Goal: Task Accomplishment & Management: Manage account settings

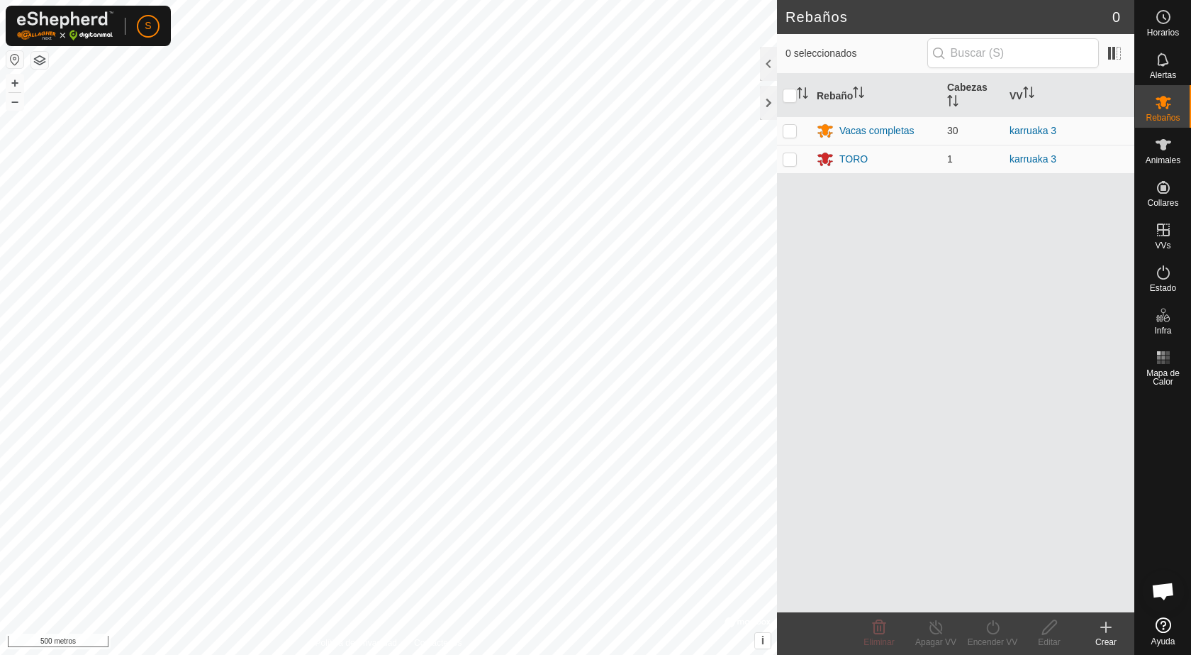
scroll to position [1091, 0]
click at [13, 60] on button "button" at bounding box center [14, 59] width 17 height 17
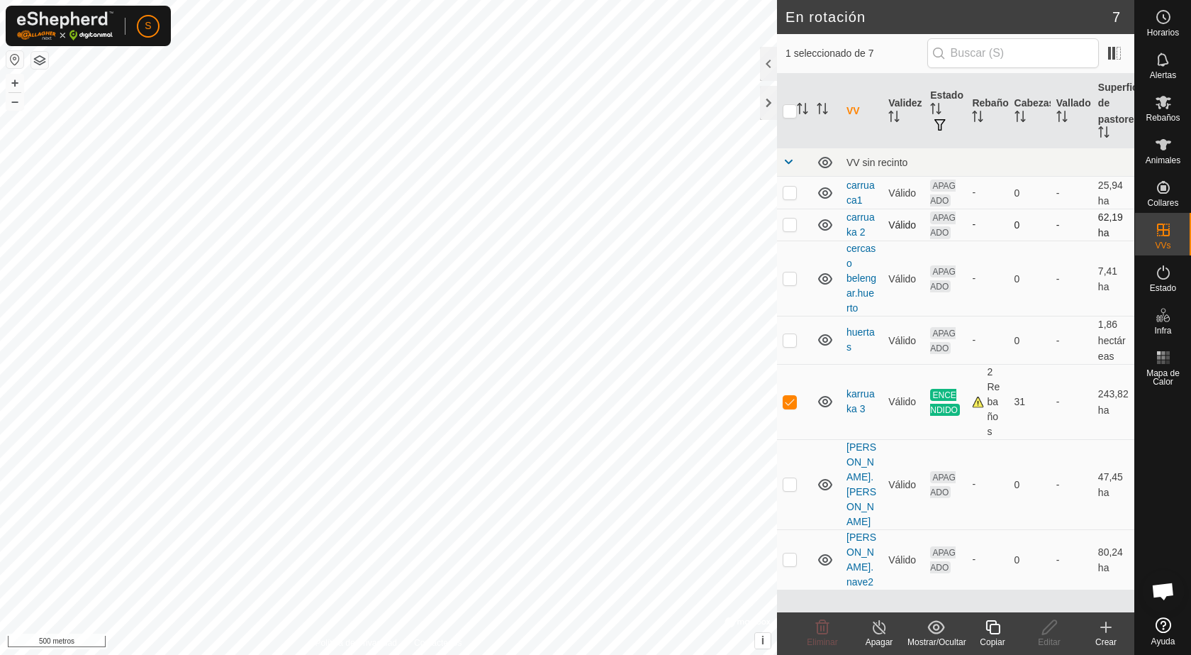
click at [824, 222] on icon at bounding box center [825, 224] width 14 height 11
click at [824, 223] on icon at bounding box center [825, 224] width 17 height 17
click at [828, 226] on icon at bounding box center [825, 224] width 14 height 11
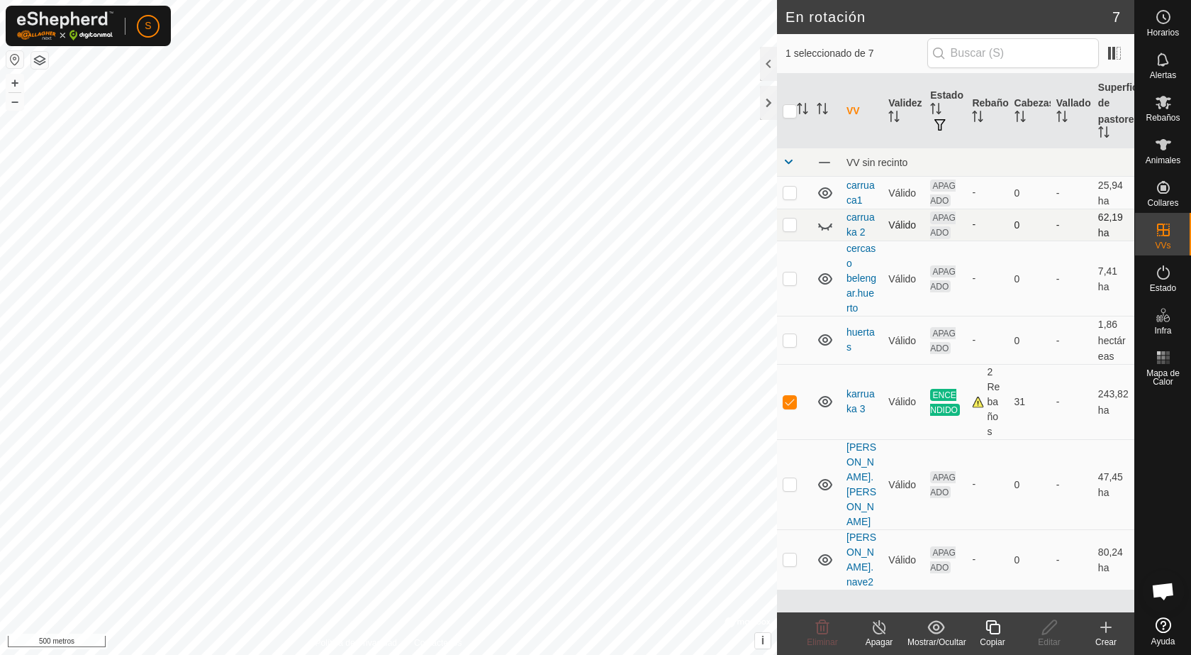
click at [828, 223] on icon at bounding box center [825, 224] width 17 height 17
click at [825, 190] on icon at bounding box center [825, 192] width 17 height 17
click at [830, 226] on icon at bounding box center [825, 224] width 17 height 17
click at [830, 223] on icon at bounding box center [825, 224] width 17 height 17
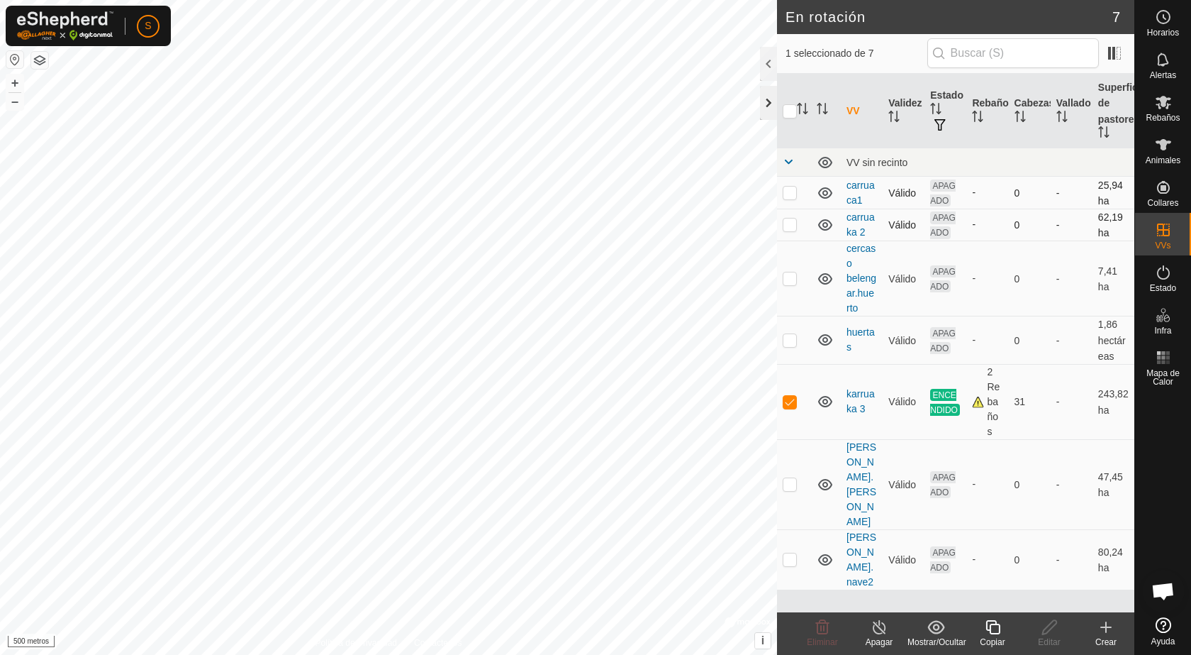
click at [765, 101] on div at bounding box center [768, 103] width 17 height 34
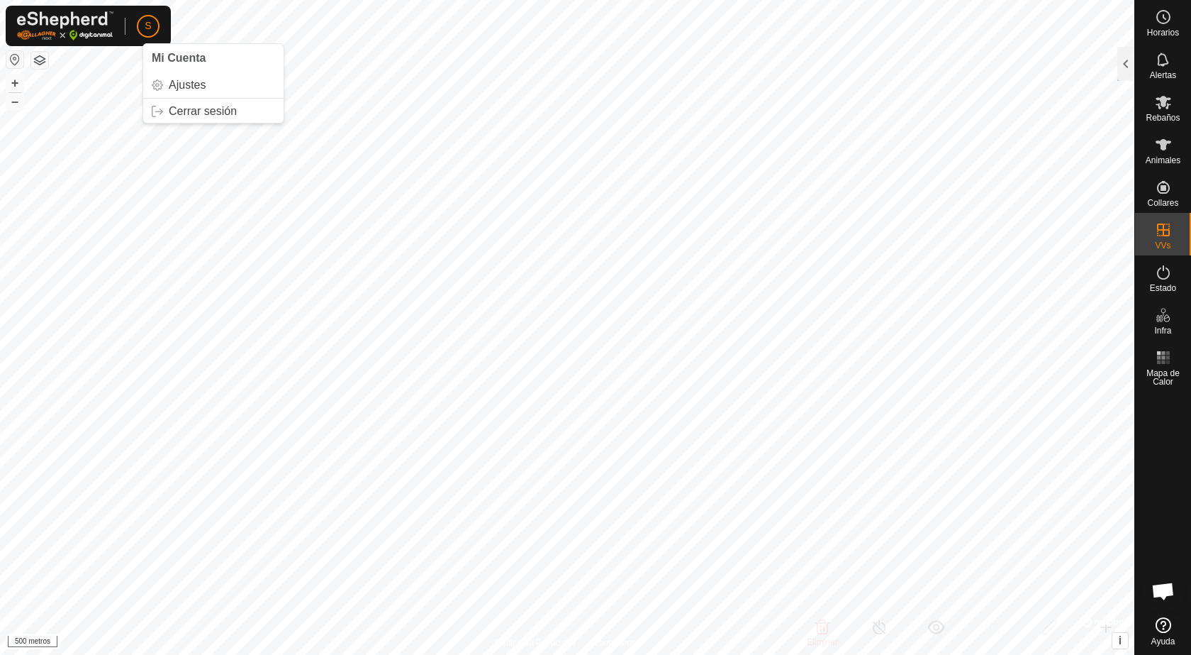
click at [152, 26] on p-avatar "S" at bounding box center [148, 26] width 23 height 23
click at [197, 115] on link "Cerrar sesión" at bounding box center [213, 111] width 140 height 23
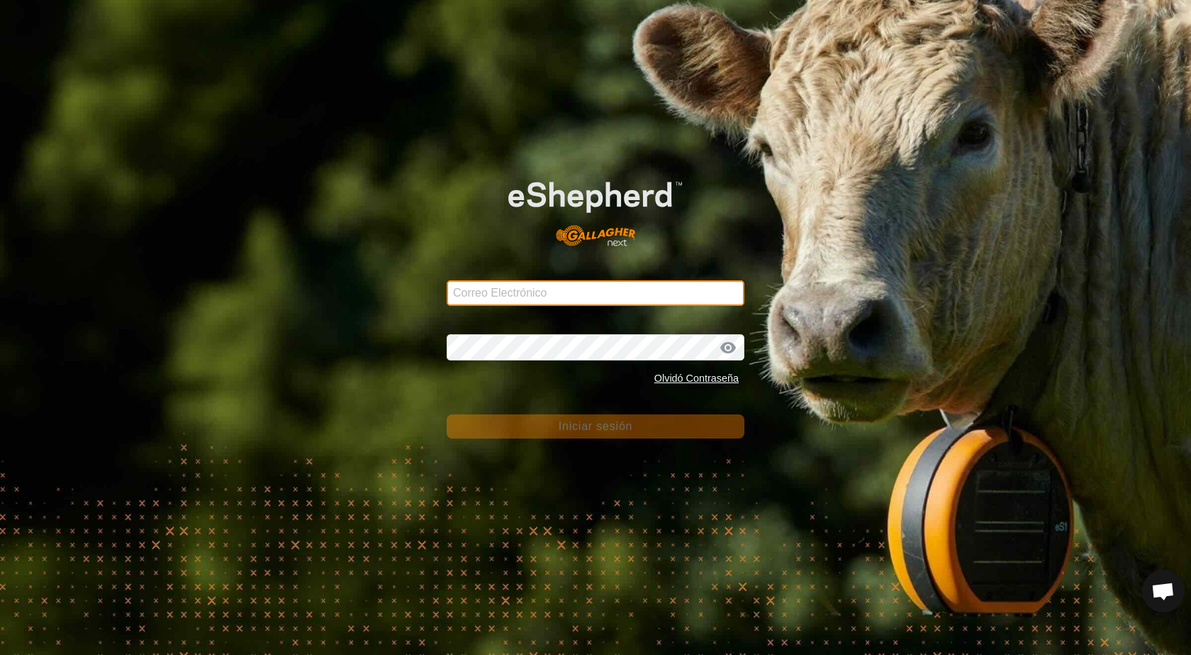
type input "[PERSON_NAME][EMAIL_ADDRESS][DOMAIN_NAME]"
